Goal: Task Accomplishment & Management: Manage account settings

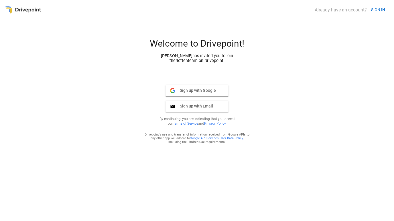
click at [378, 9] on button "SIGN IN" at bounding box center [378, 10] width 19 height 11
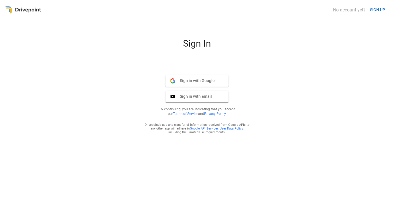
click at [198, 95] on span "Sign in with Email" at bounding box center [193, 96] width 37 height 5
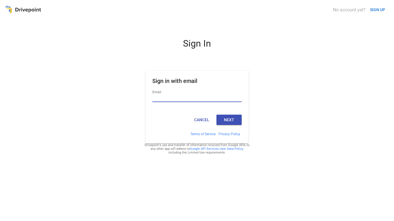
click at [177, 96] on input "Email" at bounding box center [196, 98] width 89 height 7
click at [0, 0] on com-1password-button at bounding box center [0, 0] width 0 height 0
click at [175, 97] on input "Email" at bounding box center [196, 98] width 89 height 7
click at [234, 95] on input "Email" at bounding box center [196, 98] width 89 height 7
click at [0, 0] on com-1password-button at bounding box center [0, 0] width 0 height 0
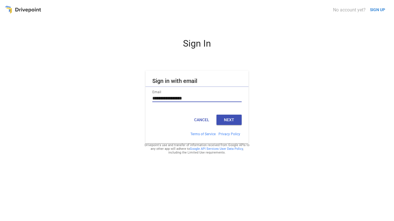
type input "**********"
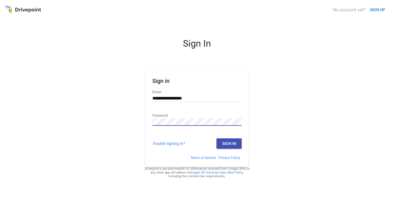
click at [233, 145] on button "Sign In" at bounding box center [229, 144] width 25 height 10
